Goal: Task Accomplishment & Management: Use online tool/utility

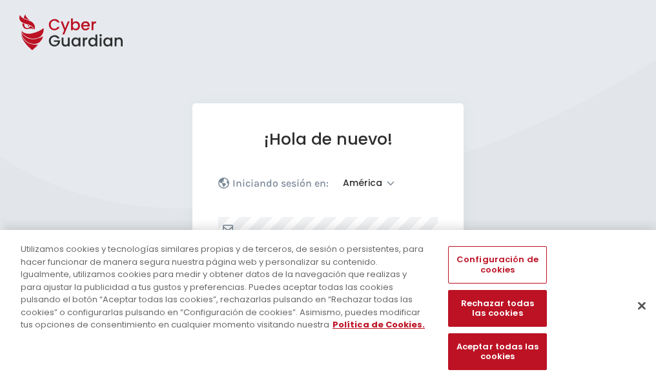
select select "América"
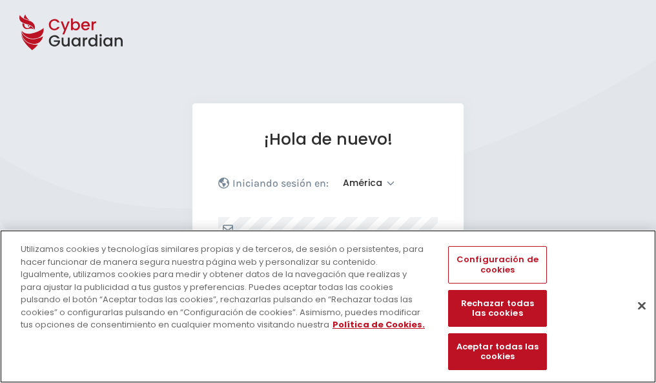
scroll to position [169, 0]
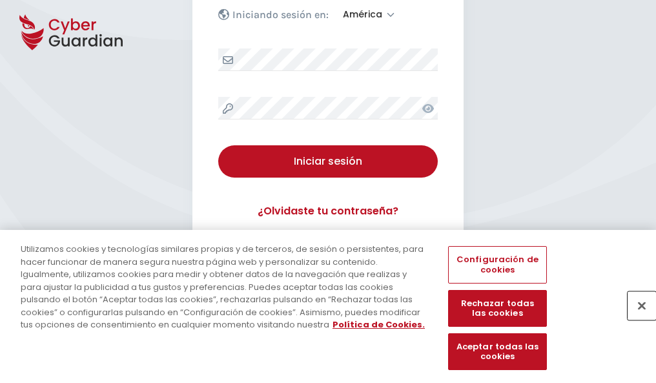
click at [636, 319] on button "Cerrar" at bounding box center [642, 305] width 28 height 28
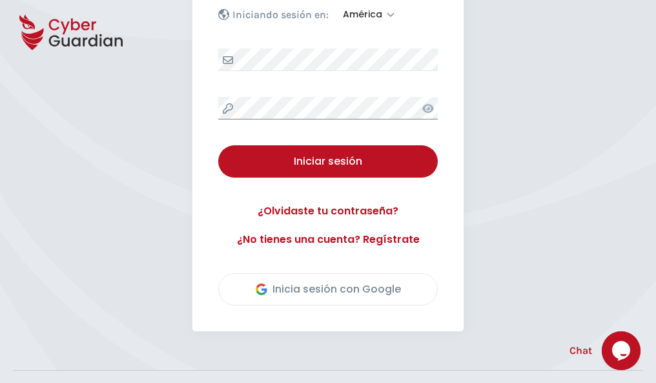
scroll to position [293, 0]
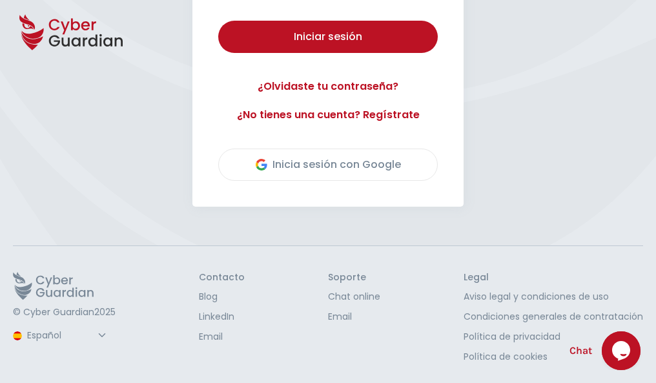
click at [218, 21] on button "Iniciar sesión" at bounding box center [328, 37] width 220 height 32
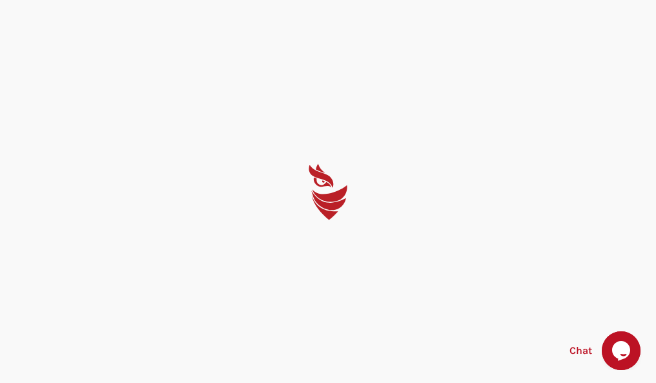
scroll to position [0, 0]
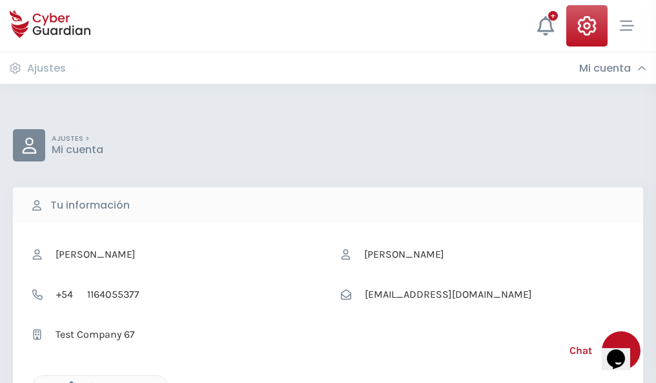
click at [68, 382] on icon "button" at bounding box center [68, 386] width 11 height 11
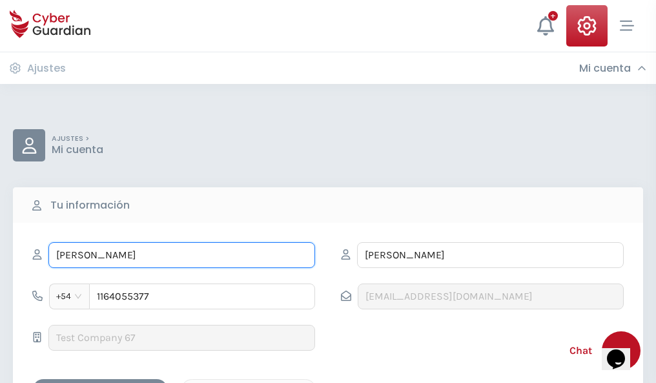
click at [182, 255] on input "ILEANA" at bounding box center [181, 255] width 267 height 26
type input "I"
type input "Julio"
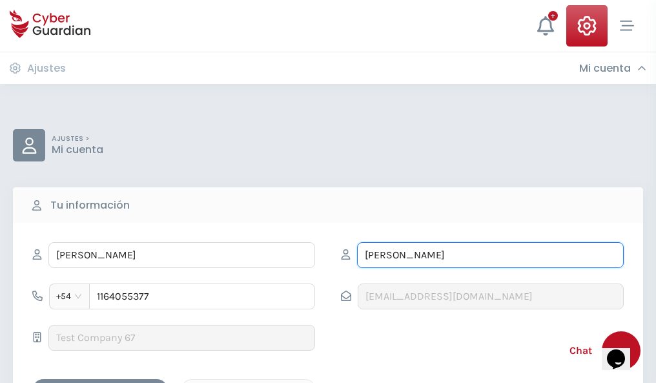
click at [490, 255] on input "CORREA" at bounding box center [490, 255] width 267 height 26
type input "C"
type input "Rios"
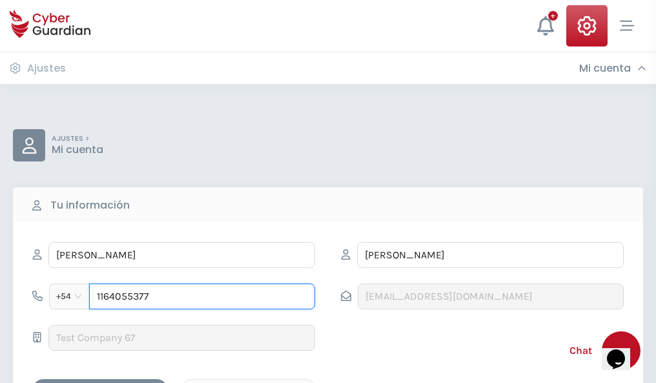
click at [202, 297] on input "1164055377" at bounding box center [202, 297] width 226 height 26
type input "1"
type input "4828180517"
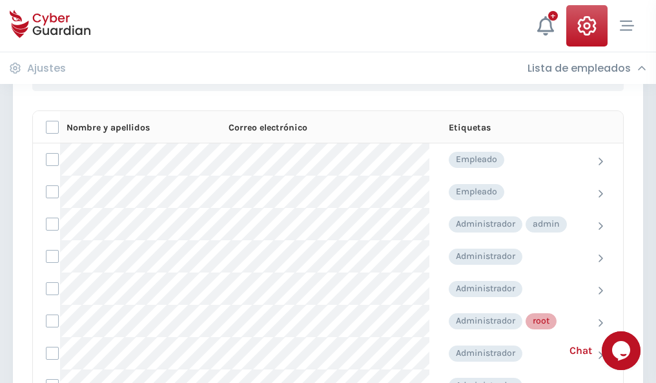
scroll to position [650, 0]
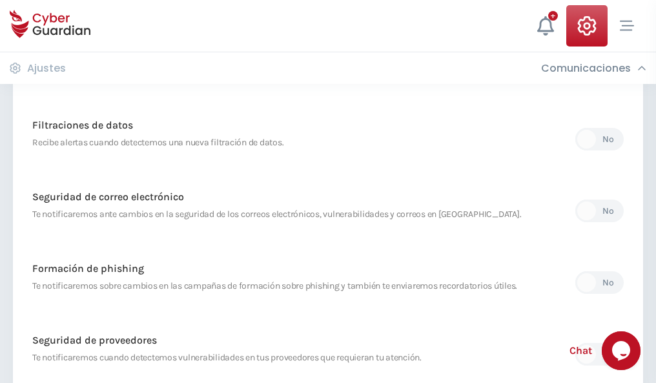
scroll to position [680, 0]
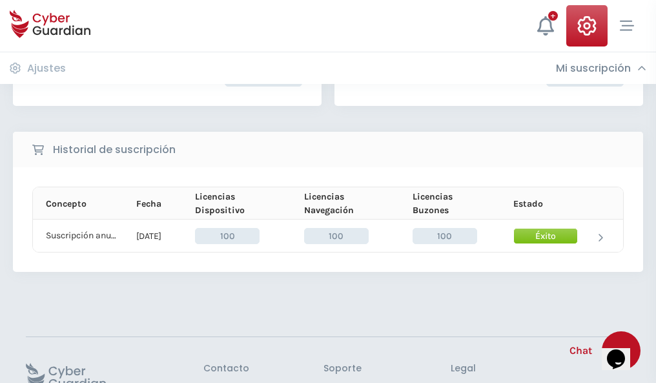
scroll to position [328, 0]
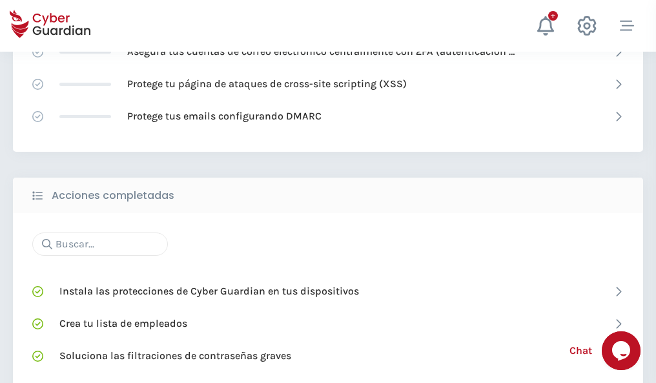
scroll to position [861, 0]
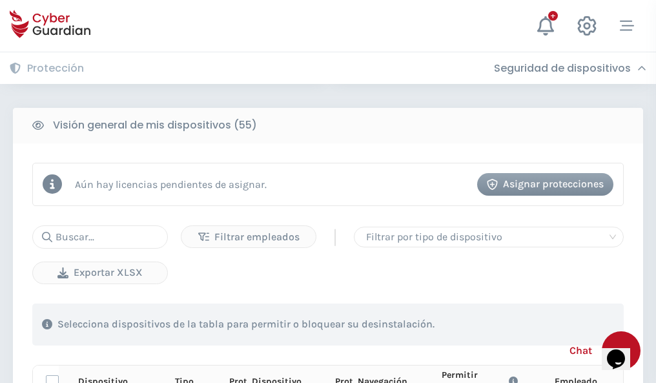
scroll to position [1142, 0]
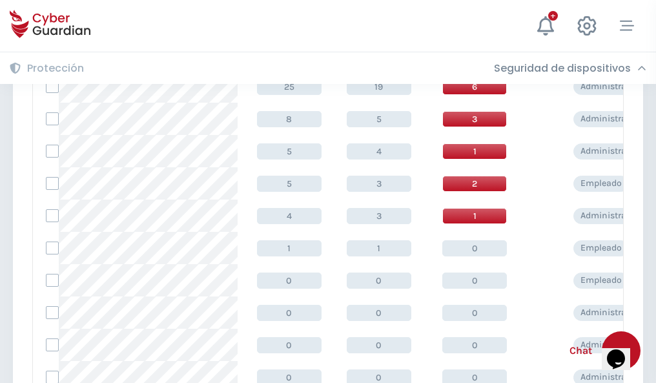
scroll to position [651, 0]
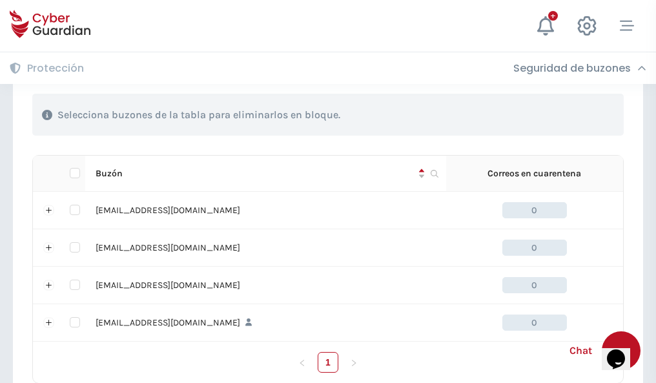
scroll to position [636, 0]
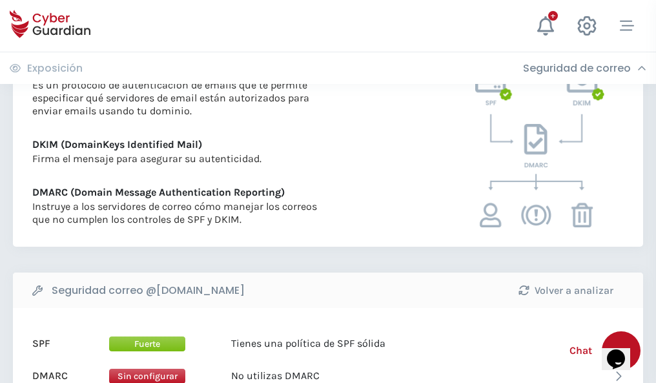
scroll to position [697, 0]
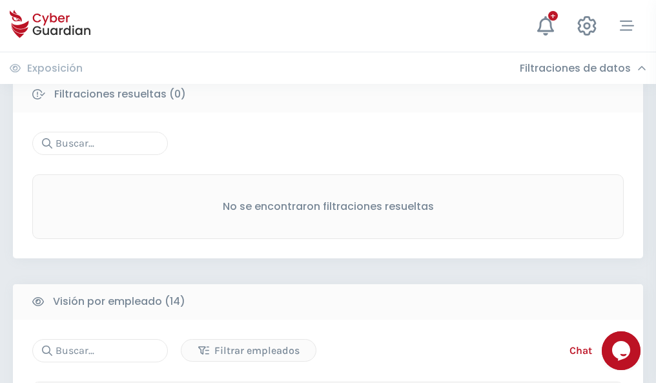
scroll to position [1167, 0]
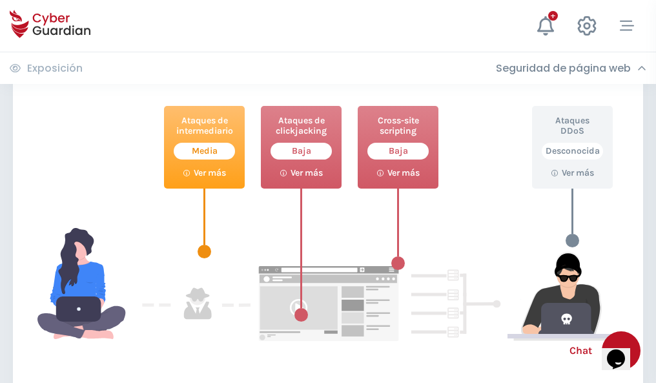
scroll to position [704, 0]
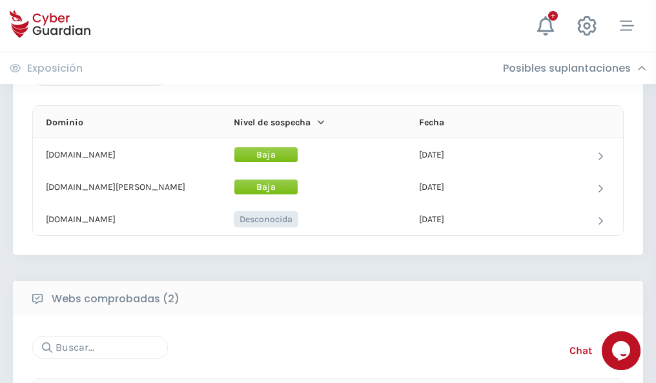
scroll to position [775, 0]
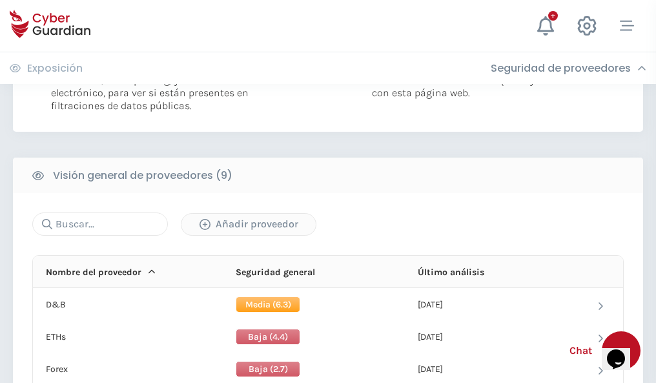
scroll to position [930, 0]
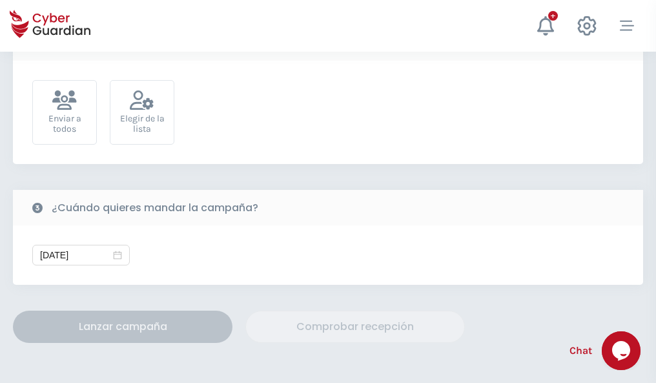
scroll to position [473, 0]
